Goal: Task Accomplishment & Management: Complete application form

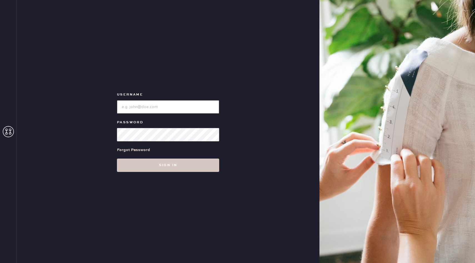
type input "reformationchestnuthill"
click at [182, 172] on div "Username Password Forgot Password Sign in" at bounding box center [168, 131] width 302 height 263
click at [181, 170] on button "Sign in" at bounding box center [168, 164] width 102 height 13
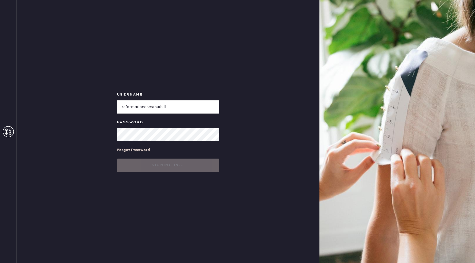
click at [178, 166] on button "Signing in..." at bounding box center [168, 164] width 102 height 13
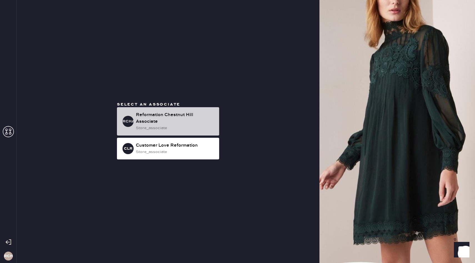
click at [163, 127] on div "store_associate" at bounding box center [175, 128] width 79 height 6
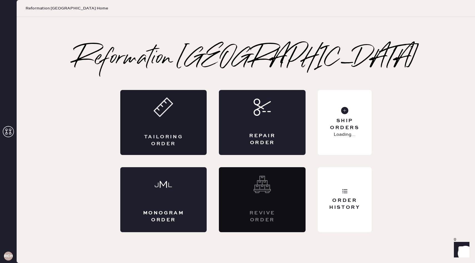
click at [168, 120] on div "Tailoring Order" at bounding box center [163, 122] width 87 height 65
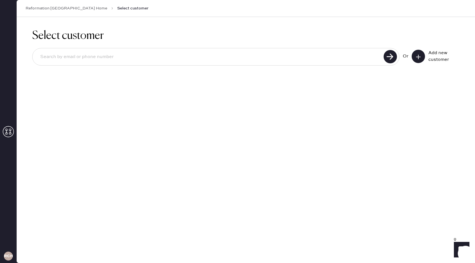
click at [417, 59] on icon at bounding box center [418, 57] width 6 height 6
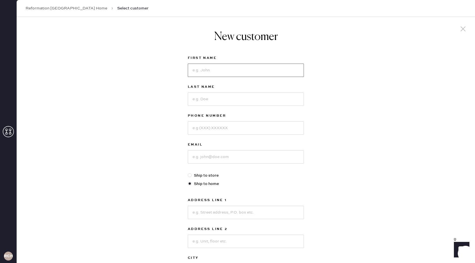
click at [215, 69] on input at bounding box center [246, 70] width 116 height 13
type input "Katti"
type input "[PERSON_NAME]"
click at [211, 126] on input at bounding box center [246, 127] width 116 height 13
type input "[PHONE_NUMBER]"
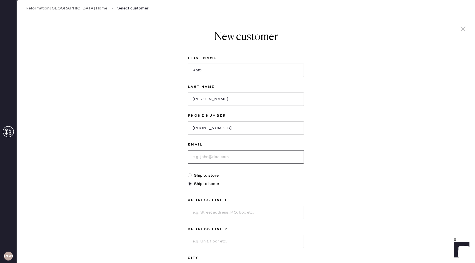
click at [200, 159] on input at bounding box center [246, 156] width 116 height 13
type input "[DOMAIN_NAME][EMAIL_ADDRESS][DOMAIN_NAME]"
click at [206, 208] on input at bounding box center [246, 212] width 116 height 13
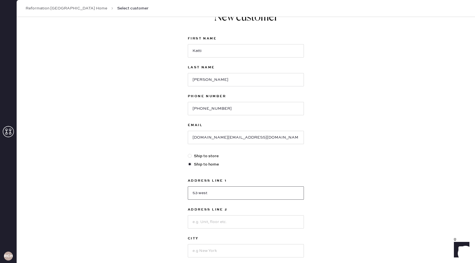
type input "[STREET_ADDRESS]"
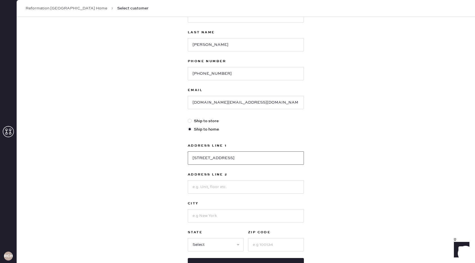
scroll to position [59, 0]
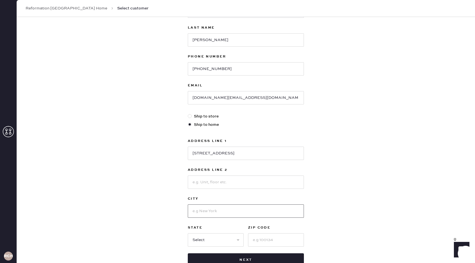
click at [204, 209] on input at bounding box center [246, 210] width 116 height 13
type input "[GEOGRAPHIC_DATA]"
click at [201, 183] on input at bounding box center [246, 181] width 116 height 13
type input "A"
type input "Unit 1"
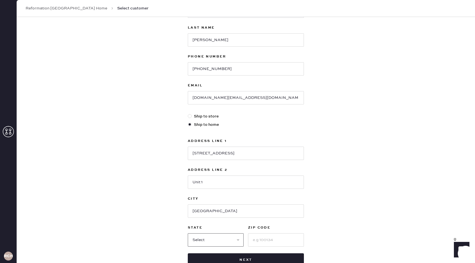
click at [202, 240] on select "Select AK AL AR AZ CA CO CT DC DE FL GA HI IA ID IL IN KS KY LA MA MD ME MI MN …" at bounding box center [216, 239] width 56 height 13
select select "MA"
click at [188, 233] on select "Select AK AL AR AZ CA CO CT DC DE FL GA HI IA ID IL IN KS KY LA MA MD ME MI MN …" at bounding box center [216, 239] width 56 height 13
click at [263, 239] on input at bounding box center [276, 239] width 56 height 13
type input "02132"
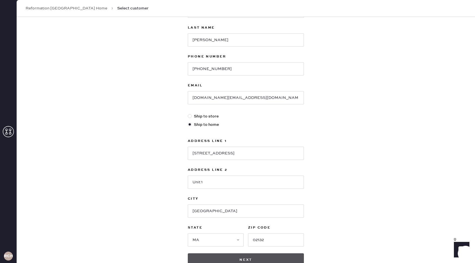
click at [254, 261] on button "Next" at bounding box center [246, 259] width 116 height 13
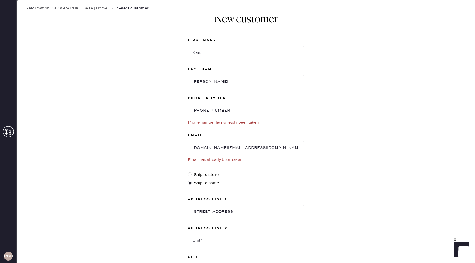
scroll to position [0, 0]
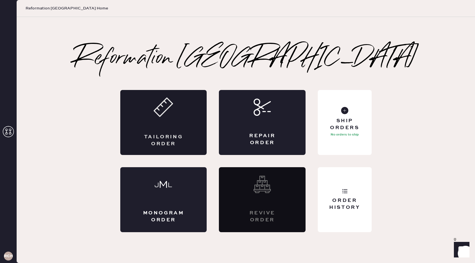
click at [157, 104] on icon at bounding box center [162, 106] width 19 height 19
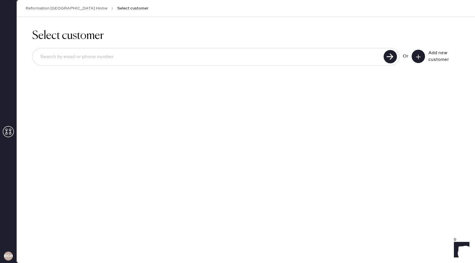
click at [165, 54] on input at bounding box center [209, 57] width 346 height 13
type input "[DOMAIN_NAME][EMAIL_ADDRESS][DOMAIN_NAME]"
click at [395, 58] on use at bounding box center [389, 56] width 13 height 13
click at [142, 57] on input "[DOMAIN_NAME][EMAIL_ADDRESS][DOMAIN_NAME]" at bounding box center [209, 57] width 346 height 13
click at [388, 55] on use at bounding box center [389, 56] width 13 height 13
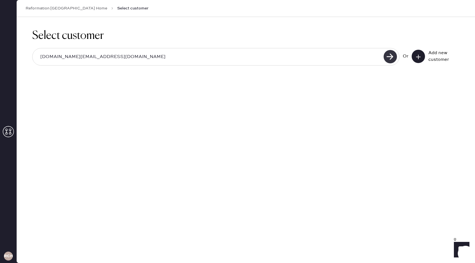
click at [390, 58] on use at bounding box center [389, 56] width 13 height 13
click at [297, 60] on input "[DOMAIN_NAME][EMAIL_ADDRESS][DOMAIN_NAME]" at bounding box center [209, 57] width 346 height 13
click at [89, 58] on input "[DOMAIN_NAME][EMAIL_ADDRESS][DOMAIN_NAME]" at bounding box center [209, 57] width 346 height 13
click at [85, 62] on input at bounding box center [209, 57] width 346 height 13
type input "[DOMAIN_NAME][EMAIL_ADDRESS][DOMAIN_NAME]"
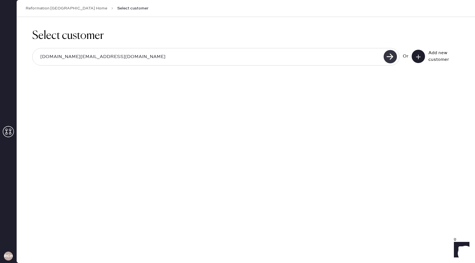
click at [388, 59] on use at bounding box center [389, 56] width 13 height 13
click at [417, 56] on icon at bounding box center [418, 57] width 6 height 6
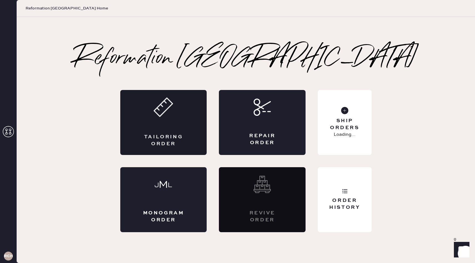
click at [157, 120] on div "Tailoring Order" at bounding box center [163, 122] width 87 height 65
click at [161, 103] on use at bounding box center [163, 107] width 18 height 18
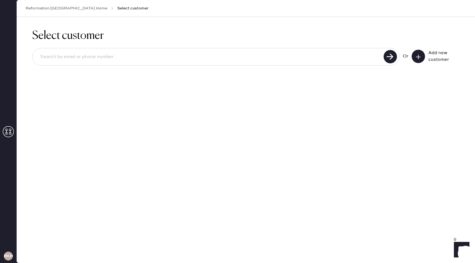
click at [96, 59] on input at bounding box center [209, 57] width 346 height 13
type input "[PHONE_NUMBER]"
click at [387, 51] on use at bounding box center [389, 56] width 13 height 13
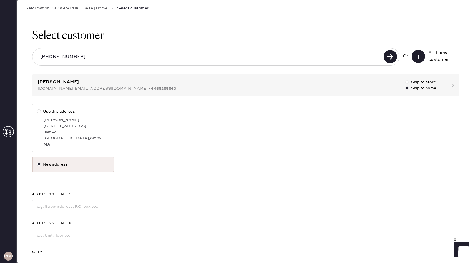
click at [106, 128] on div "[STREET_ADDRESS]" at bounding box center [77, 126] width 66 height 6
click at [37, 109] on input "Use this address" at bounding box center [37, 108] width 0 height 0
radio input "true"
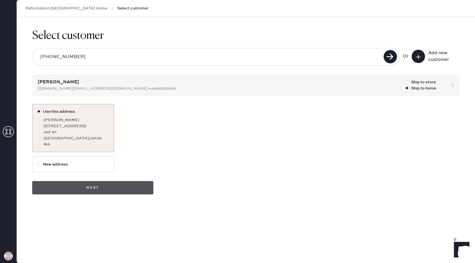
click at [116, 188] on button "Next" at bounding box center [92, 187] width 121 height 13
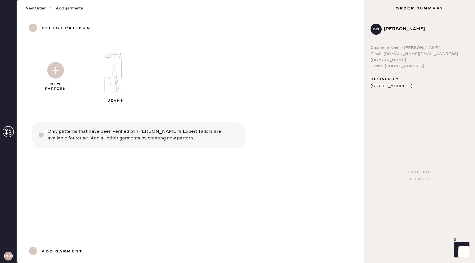
click at [113, 77] on img at bounding box center [117, 73] width 60 height 48
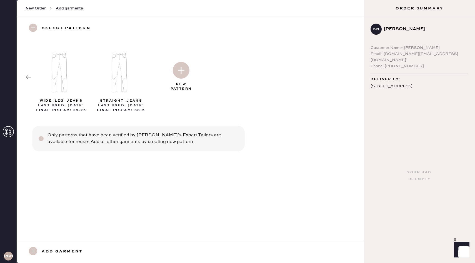
click at [182, 70] on img at bounding box center [181, 70] width 17 height 17
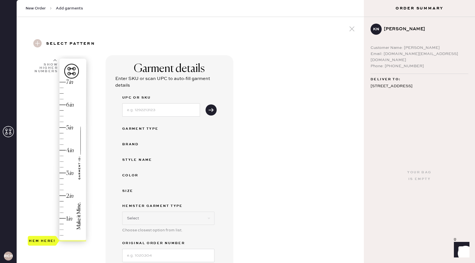
select select "2"
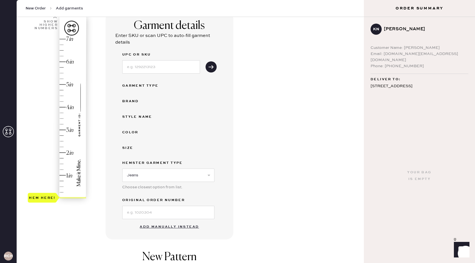
scroll to position [49, 0]
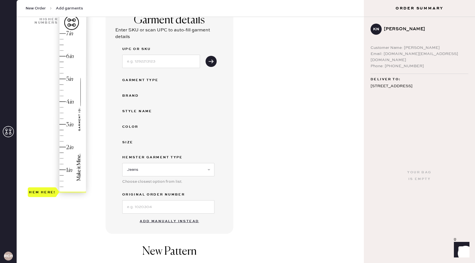
click at [157, 224] on button "Add manually instead" at bounding box center [169, 221] width 66 height 11
select select "2"
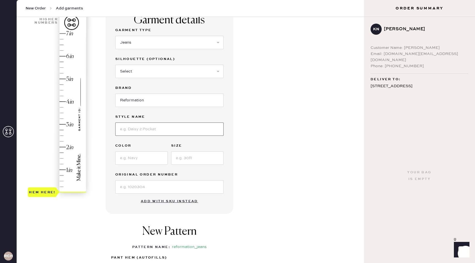
click at [138, 127] on input at bounding box center [169, 128] width 108 height 13
type input "[PERSON_NAME] rise"
click at [127, 153] on input at bounding box center [141, 157] width 52 height 13
type input "Ondine"
click at [192, 160] on input at bounding box center [197, 157] width 52 height 13
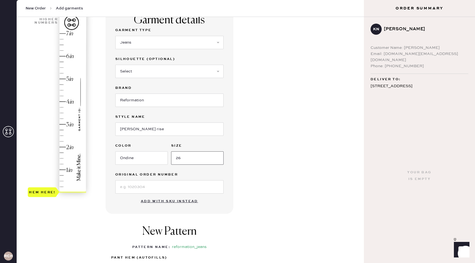
type input "26"
type input "1"
click at [65, 169] on div "Hem here!" at bounding box center [57, 113] width 59 height 164
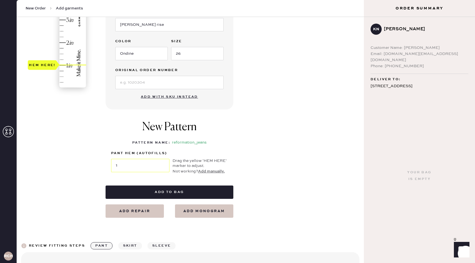
scroll to position [157, 0]
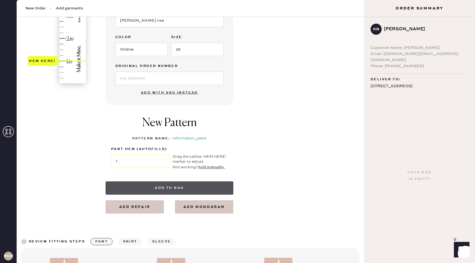
click at [172, 188] on button "Add to bag" at bounding box center [169, 187] width 128 height 13
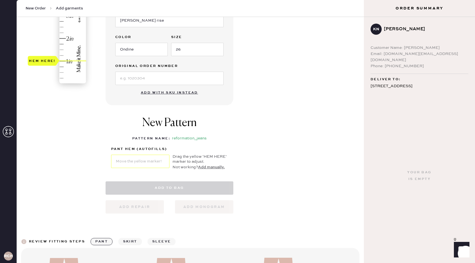
select select "2"
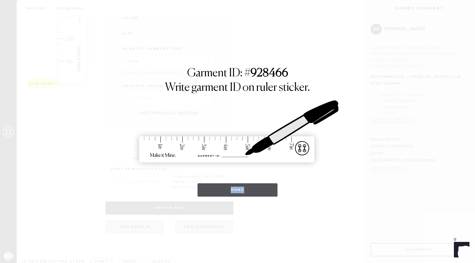
drag, startPoint x: 175, startPoint y: 241, endPoint x: 212, endPoint y: 190, distance: 63.2
click at [212, 190] on div "Garment ID: # 928466 Write garment ID on ruler sticker. Done" at bounding box center [237, 131] width 475 height 263
click at [254, 190] on button "Done" at bounding box center [237, 189] width 80 height 13
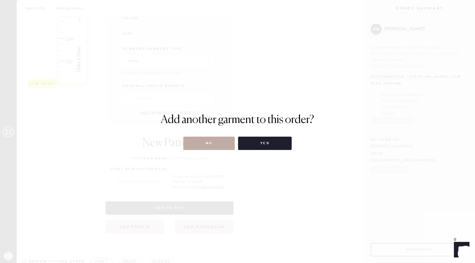
click at [224, 141] on button "No" at bounding box center [208, 143] width 51 height 13
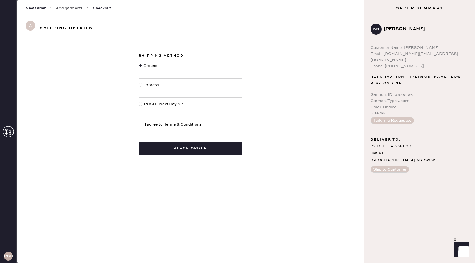
click at [142, 124] on div at bounding box center [140, 124] width 4 height 4
click at [139, 122] on input "I agree to Terms & Conditions" at bounding box center [138, 121] width 0 height 0
checkbox input "true"
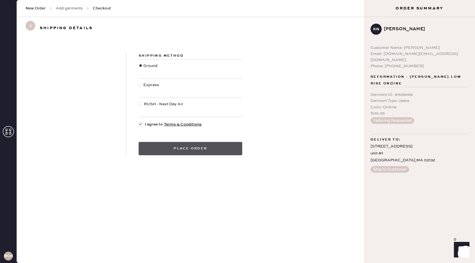
click at [184, 152] on button "Place order" at bounding box center [190, 148] width 104 height 13
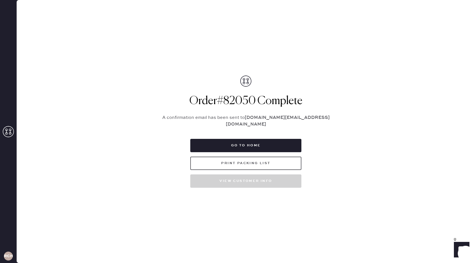
click at [238, 157] on button "Print Packing List" at bounding box center [245, 163] width 111 height 13
